Goal: Information Seeking & Learning: Find specific fact

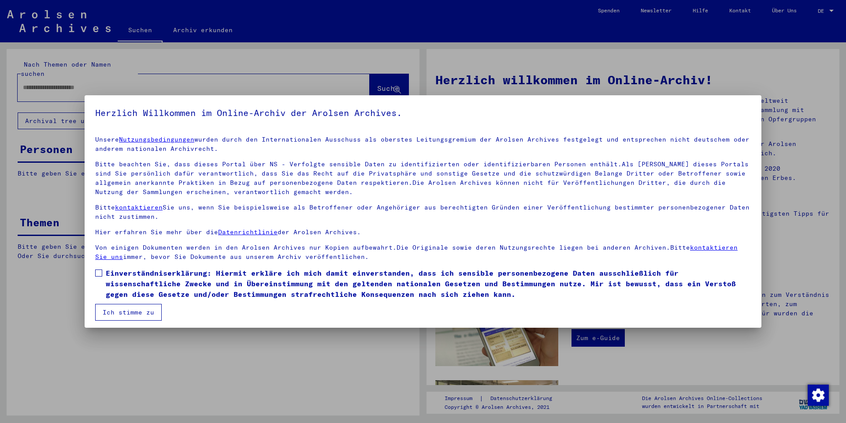
click at [100, 275] on span at bounding box center [98, 272] width 7 height 7
click at [118, 312] on button "Ich stimme zu" at bounding box center [128, 312] width 67 height 17
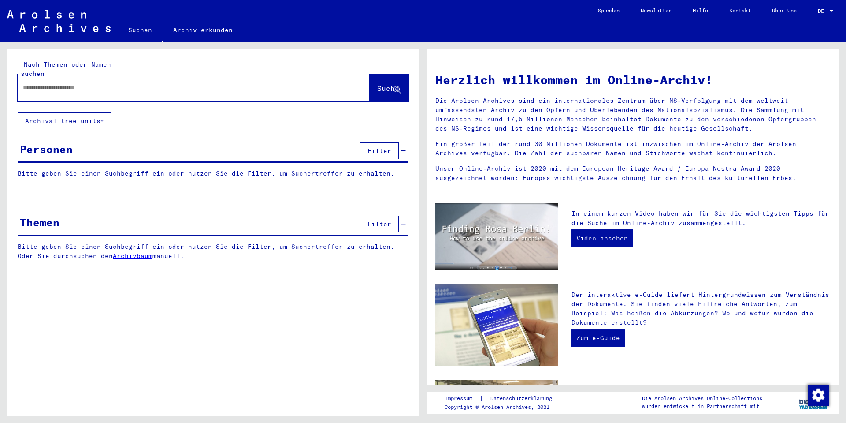
click at [90, 83] on input "text" at bounding box center [183, 87] width 320 height 9
type input "**********"
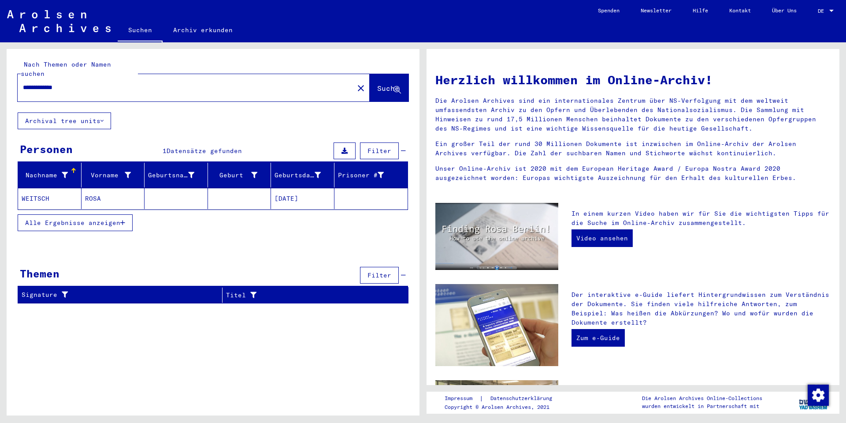
click at [44, 191] on mat-cell "WEITSCH" at bounding box center [49, 198] width 63 height 21
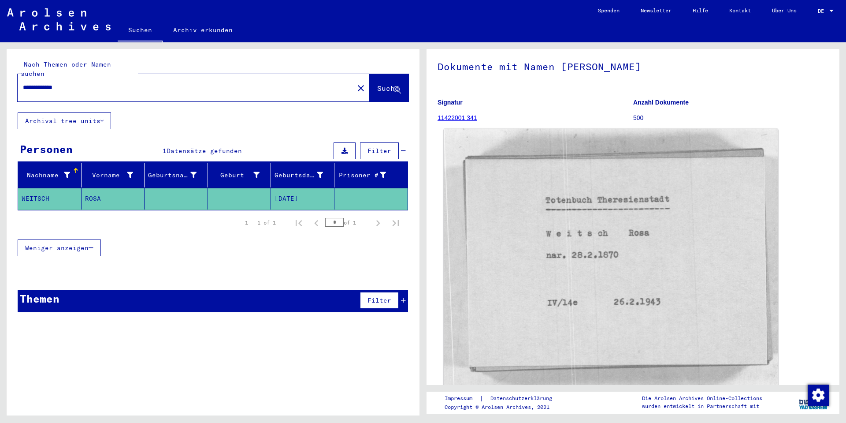
scroll to position [88, 0]
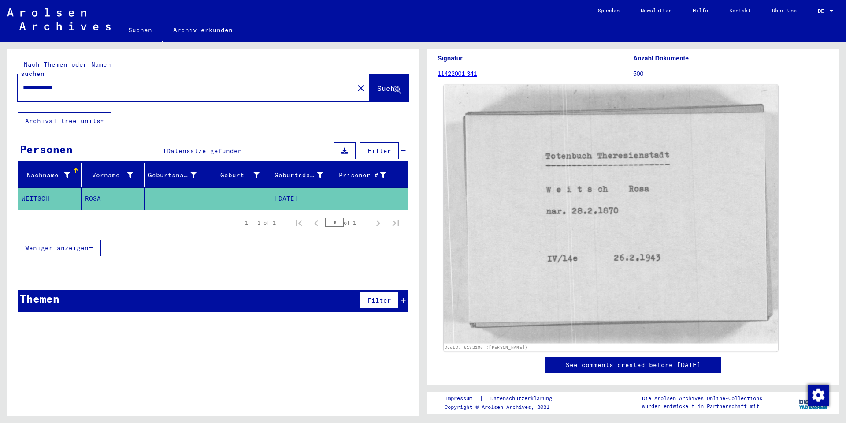
drag, startPoint x: 566, startPoint y: 237, endPoint x: 555, endPoint y: 230, distance: 13.1
click at [555, 230] on img at bounding box center [611, 214] width 334 height 259
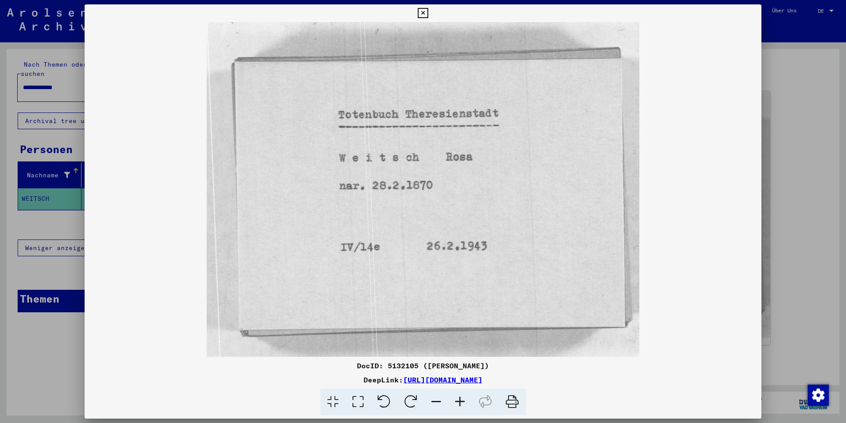
click at [422, 13] on icon at bounding box center [423, 13] width 10 height 11
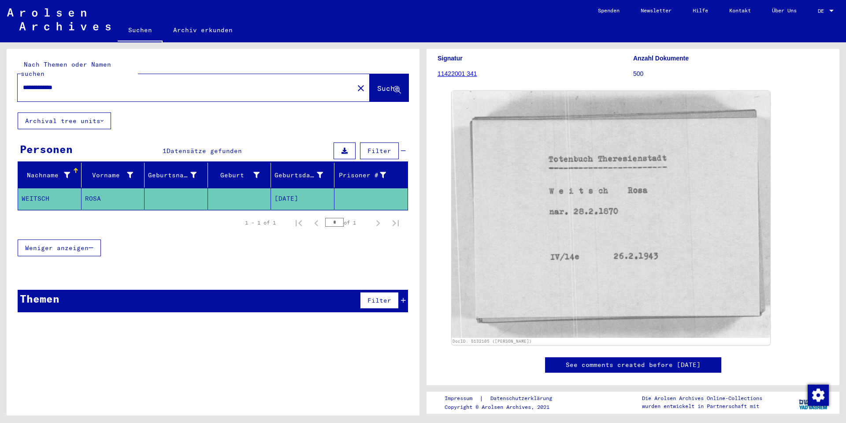
click at [89, 188] on mat-cell "ROSA" at bounding box center [113, 199] width 63 height 22
